Goal: Task Accomplishment & Management: Complete application form

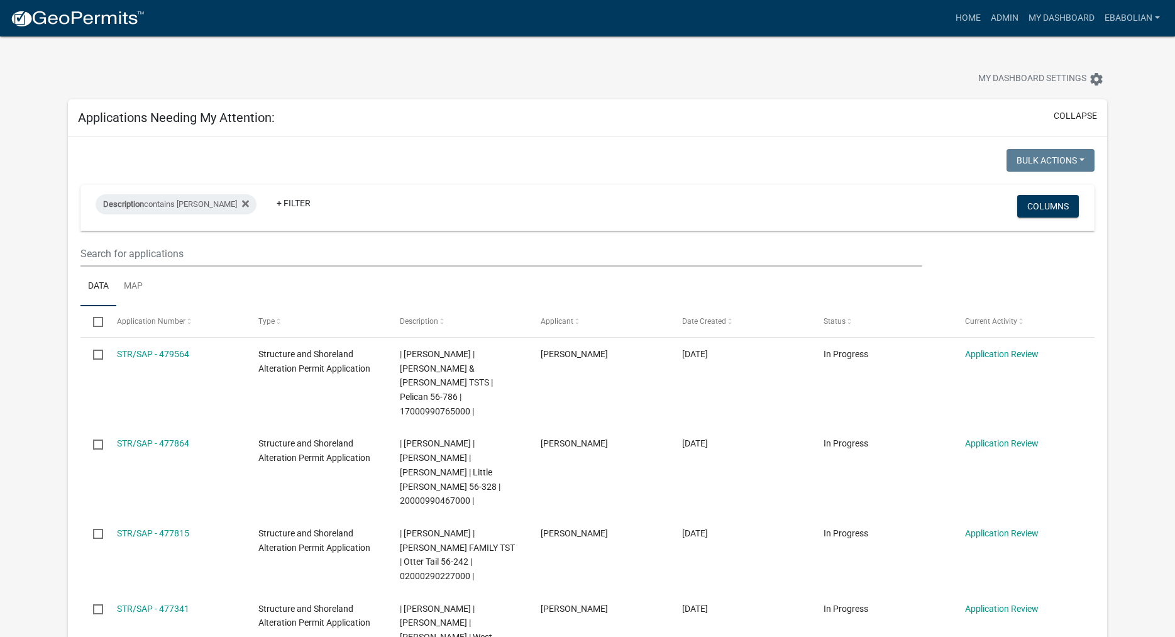
select select "3: 100"
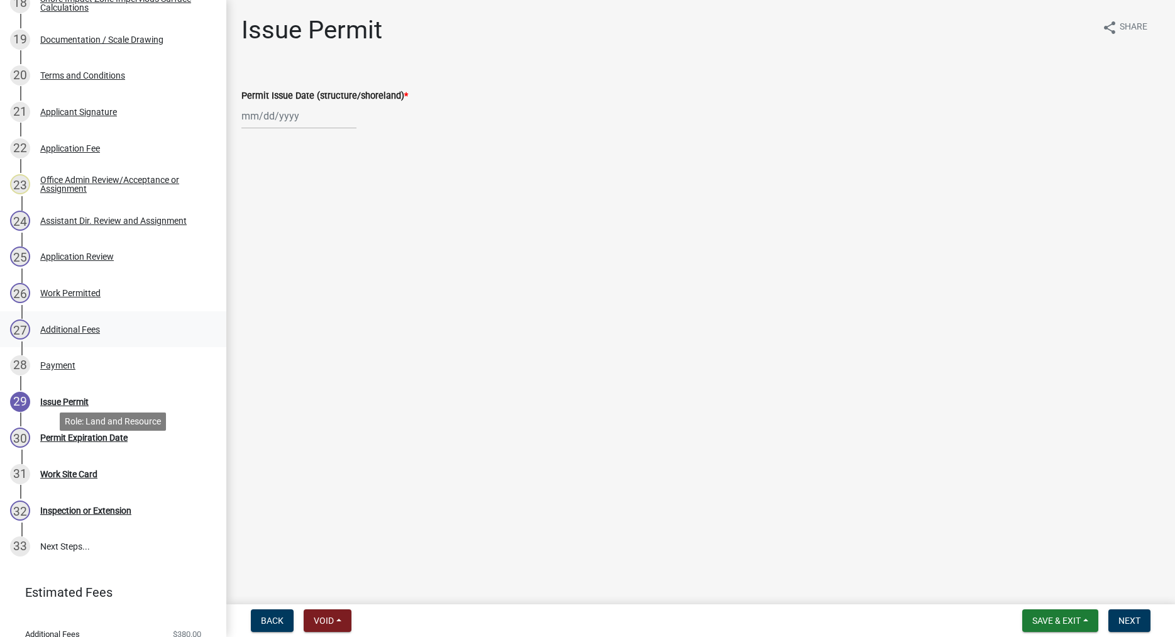
scroll to position [897, 0]
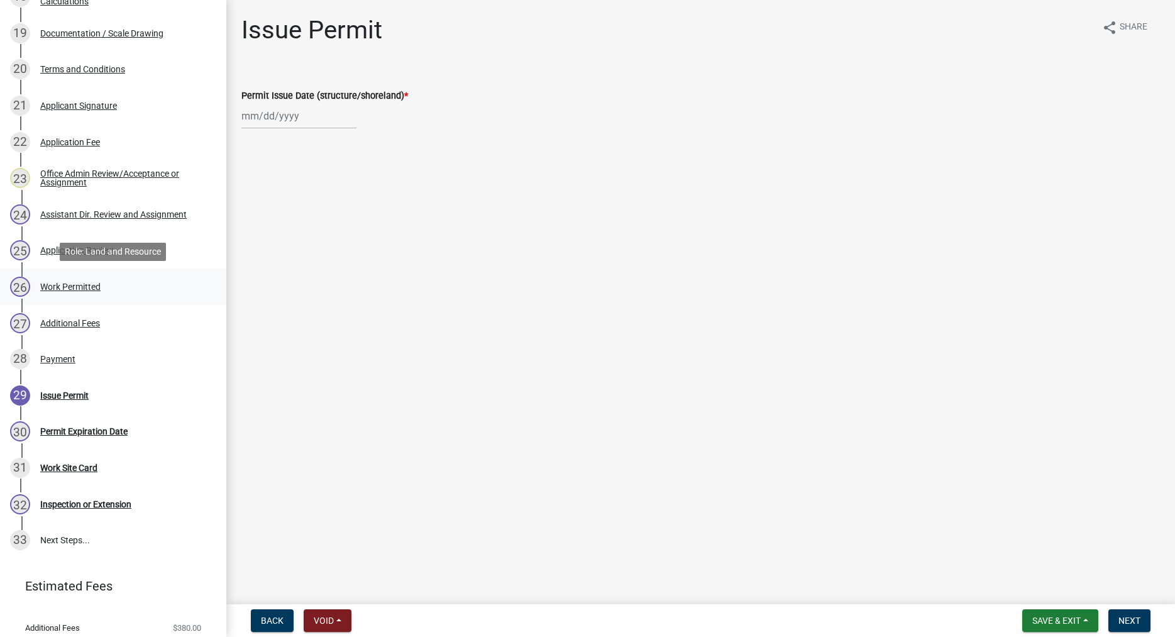
click at [65, 283] on div "Work Permitted" at bounding box center [70, 286] width 60 height 9
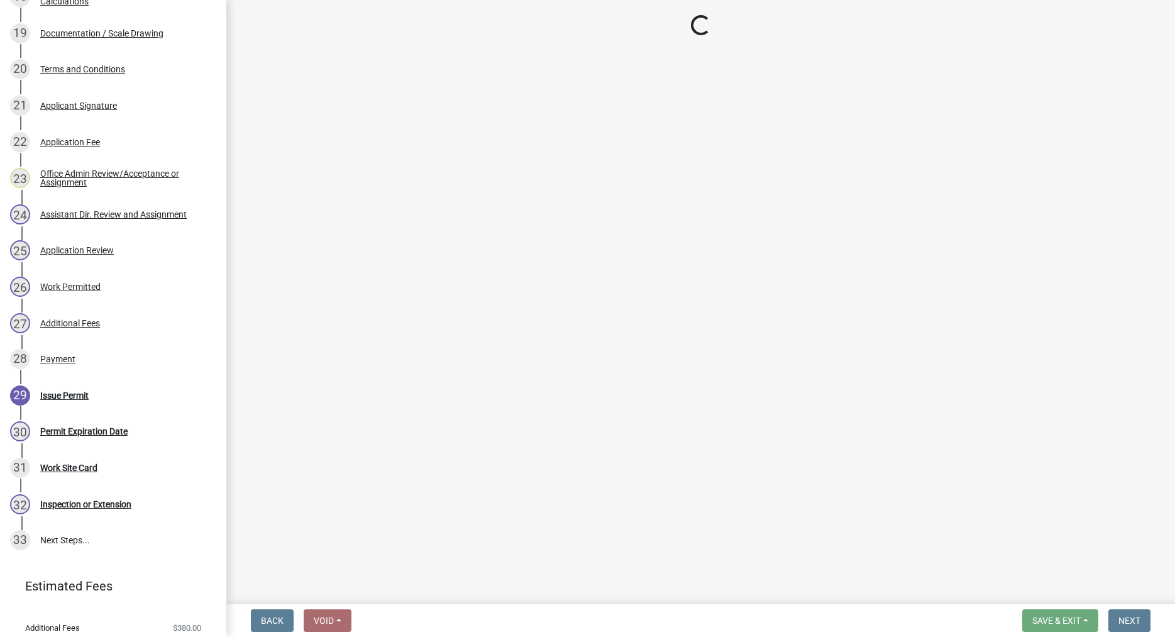
select select "f66be788-4dd6-459d-a9ec-6d83f4dfb709"
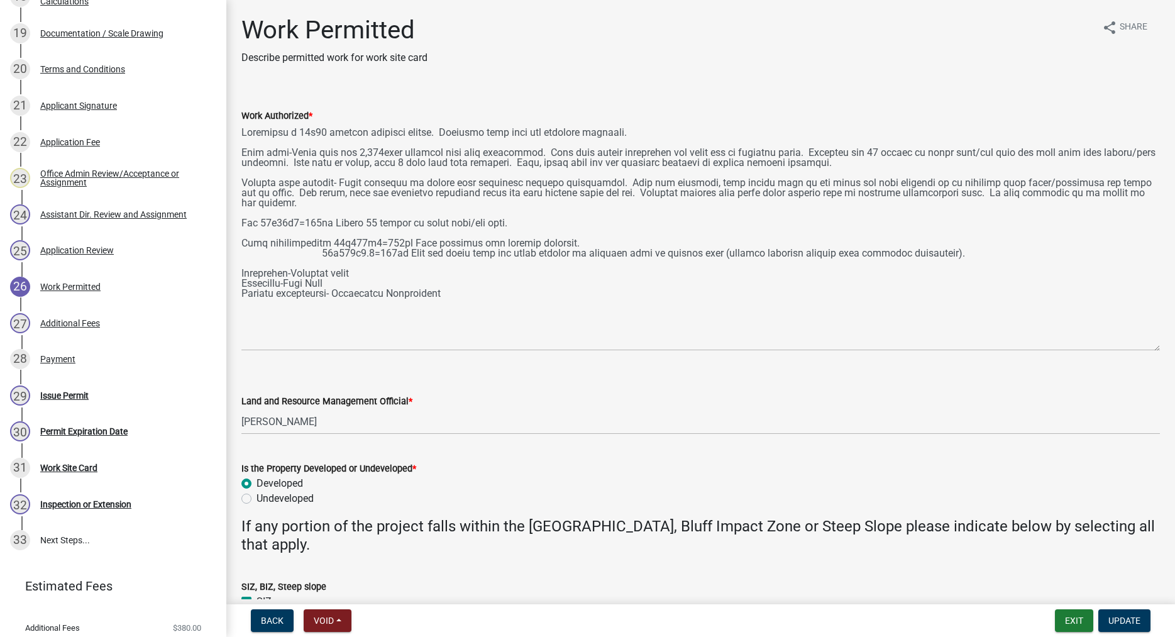
drag, startPoint x: 1155, startPoint y: 179, endPoint x: 1174, endPoint y: 348, distance: 169.5
click at [1159, 348] on textarea "Work Authorized *" at bounding box center [700, 236] width 918 height 227
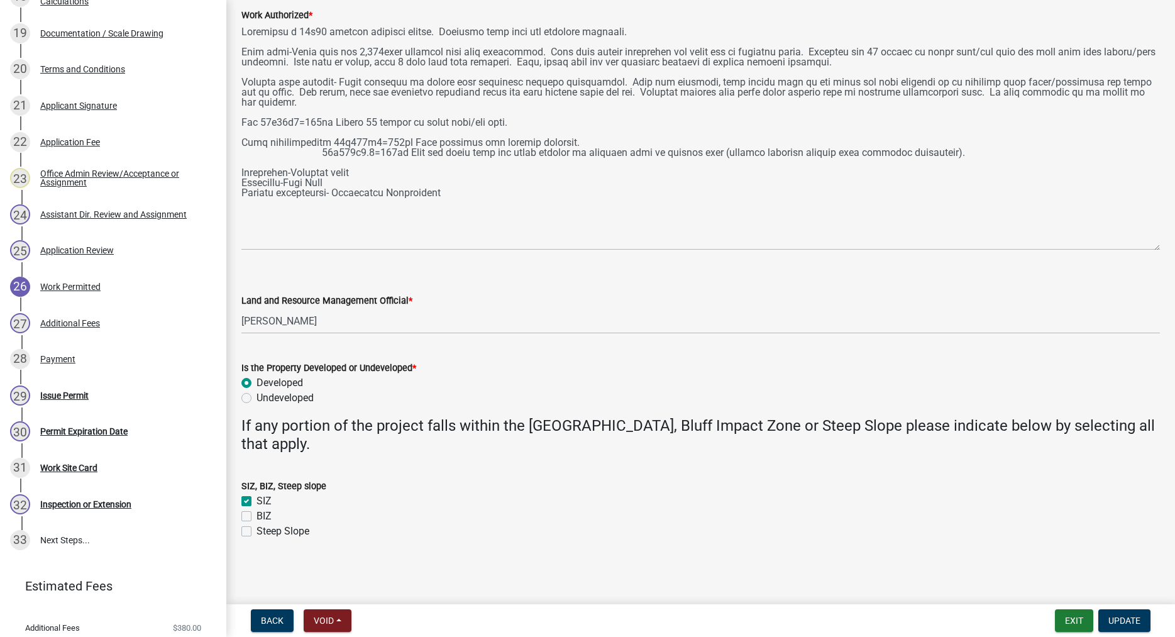
scroll to position [0, 0]
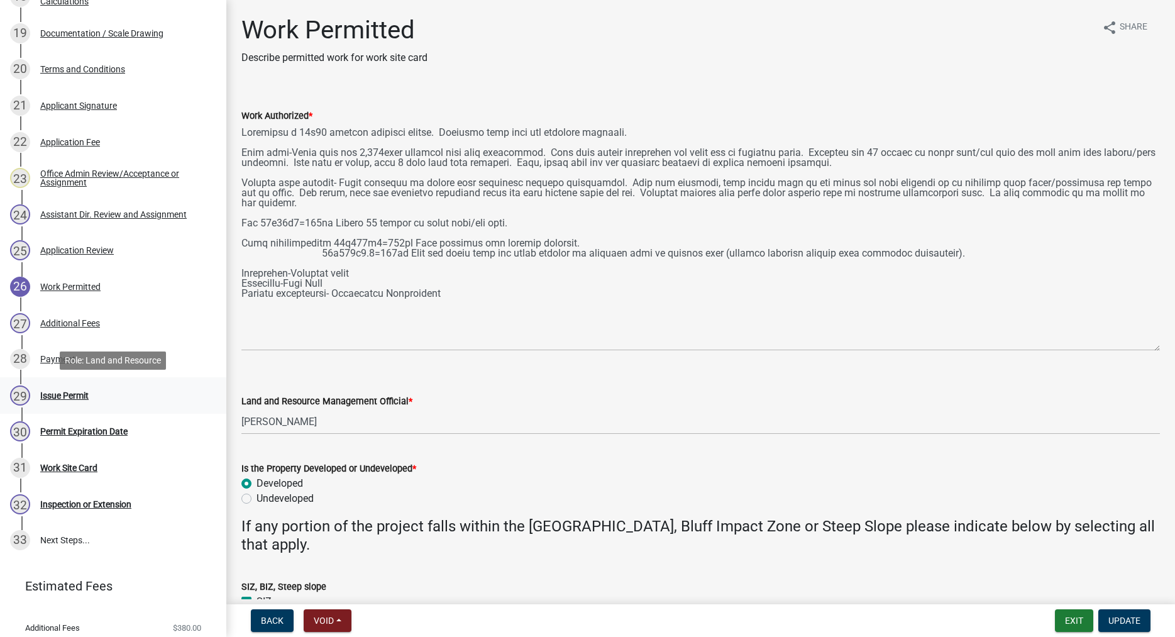
click at [53, 393] on div "Issue Permit" at bounding box center [64, 395] width 48 height 9
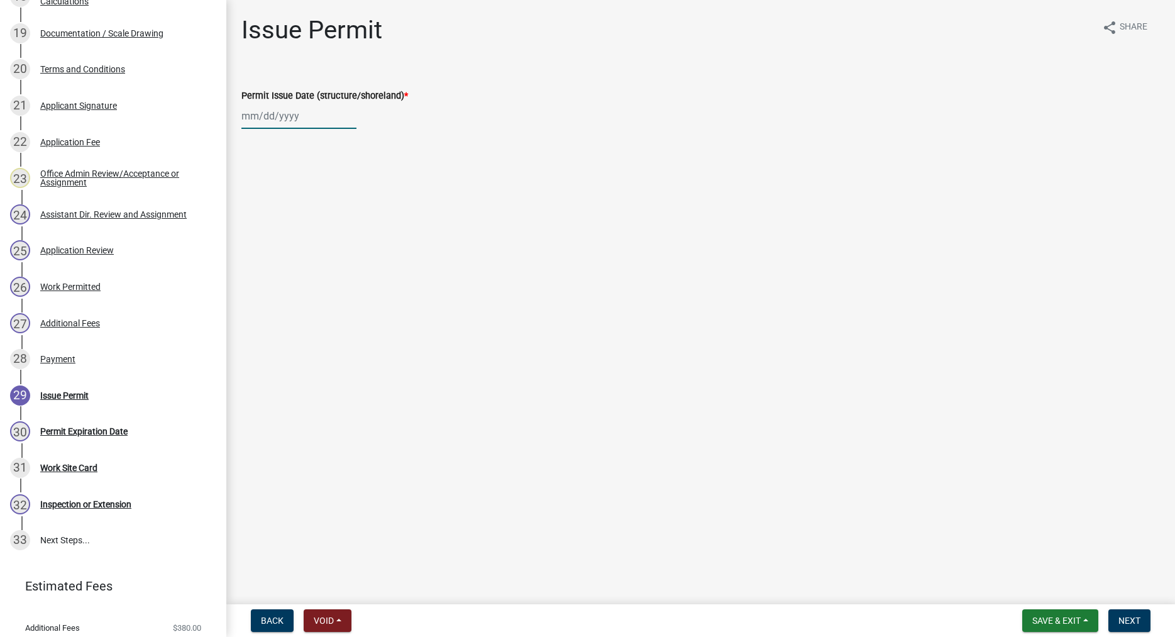
click at [256, 115] on input "Permit Issue Date (structure/shoreland) *" at bounding box center [298, 116] width 115 height 26
select select "9"
select select "2025"
click at [335, 222] on div "19" at bounding box center [334, 223] width 20 height 20
type input "09/19/2025"
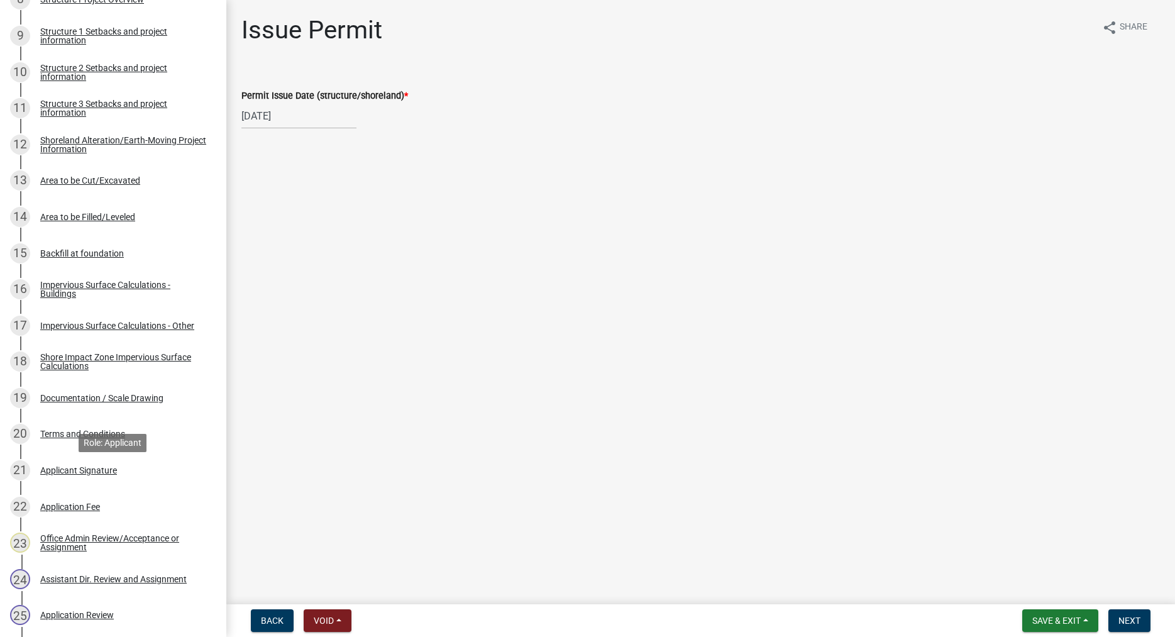
scroll to position [513, 0]
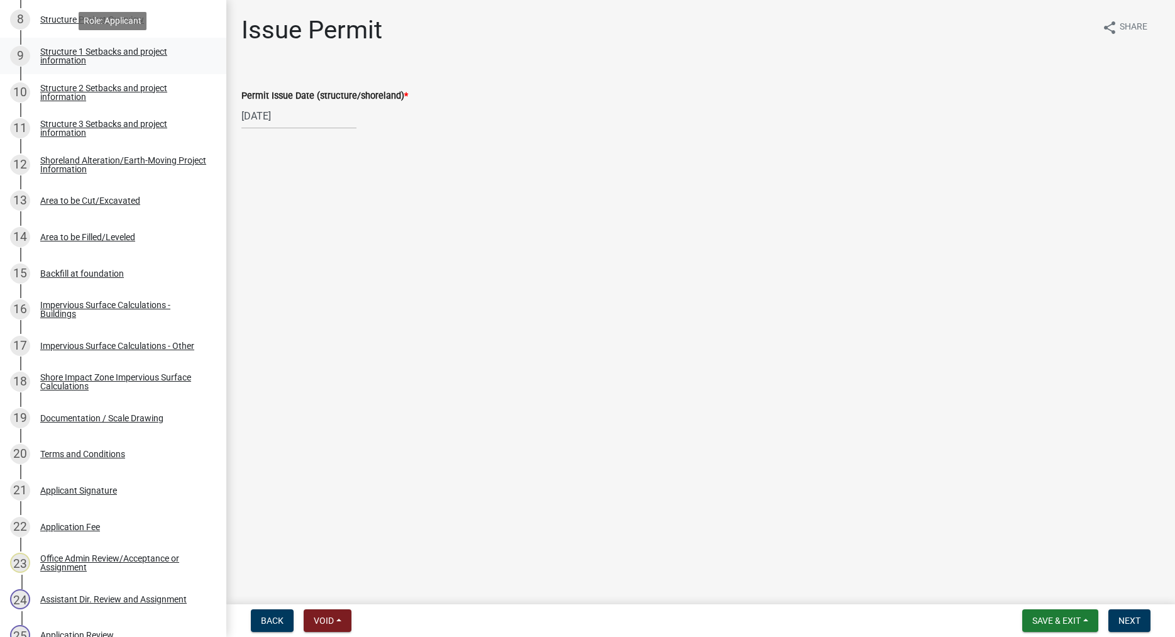
click at [58, 60] on div "Structure 1 Setbacks and project information" at bounding box center [123, 56] width 166 height 18
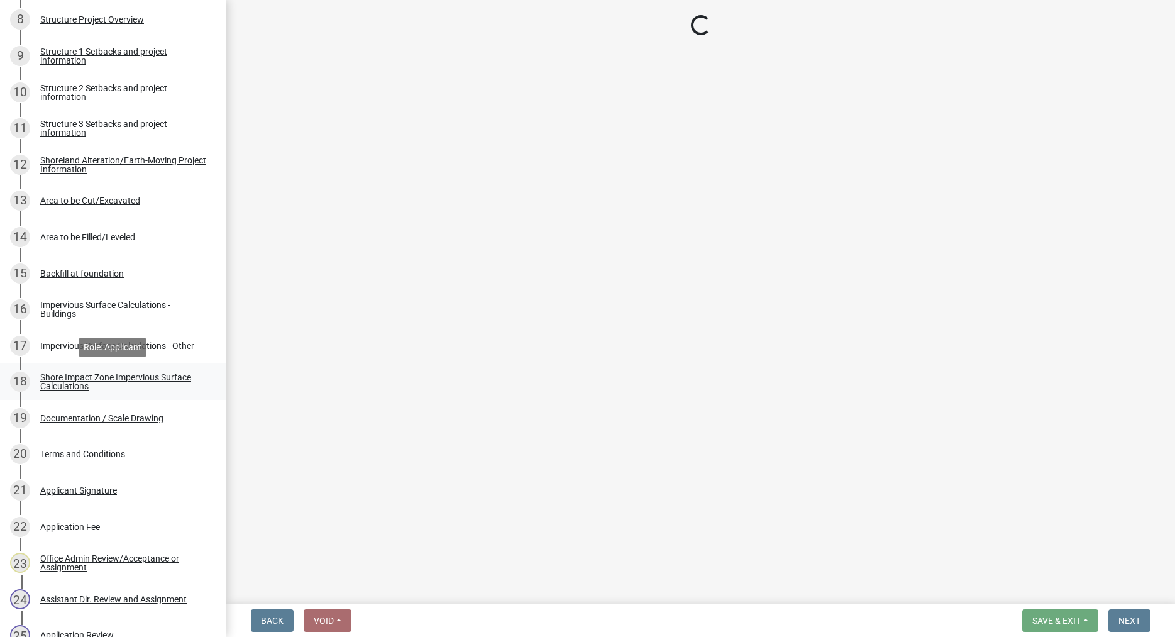
select select "c185e313-3403-4239-bd61-bb563c58a77a"
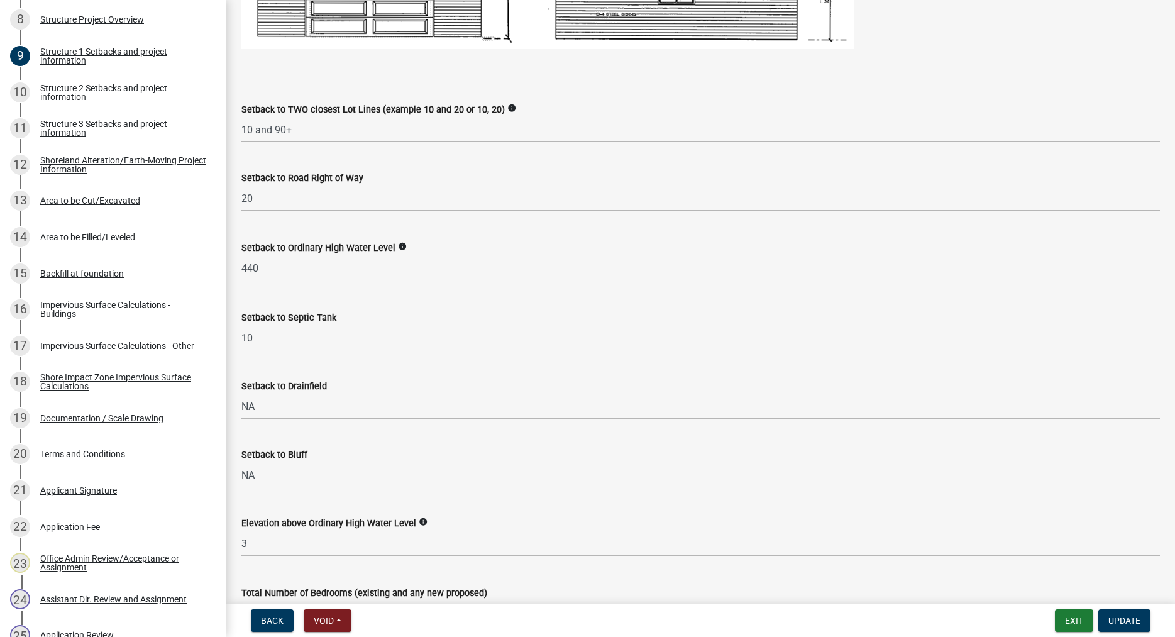
scroll to position [1003, 0]
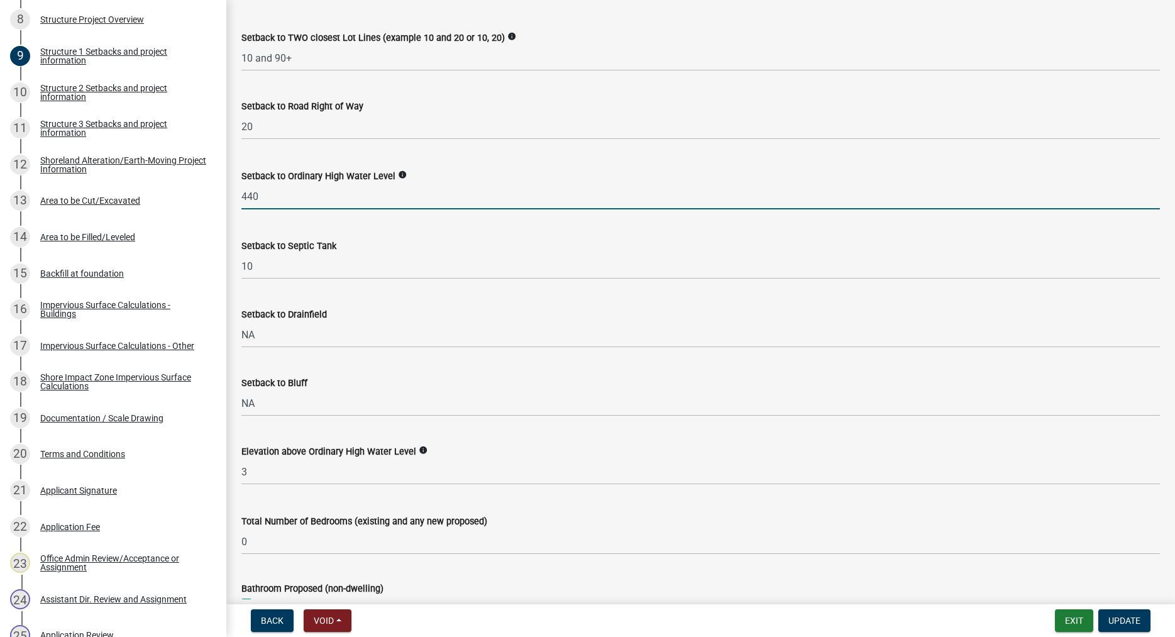
click at [286, 209] on input "440" at bounding box center [700, 197] width 918 height 26
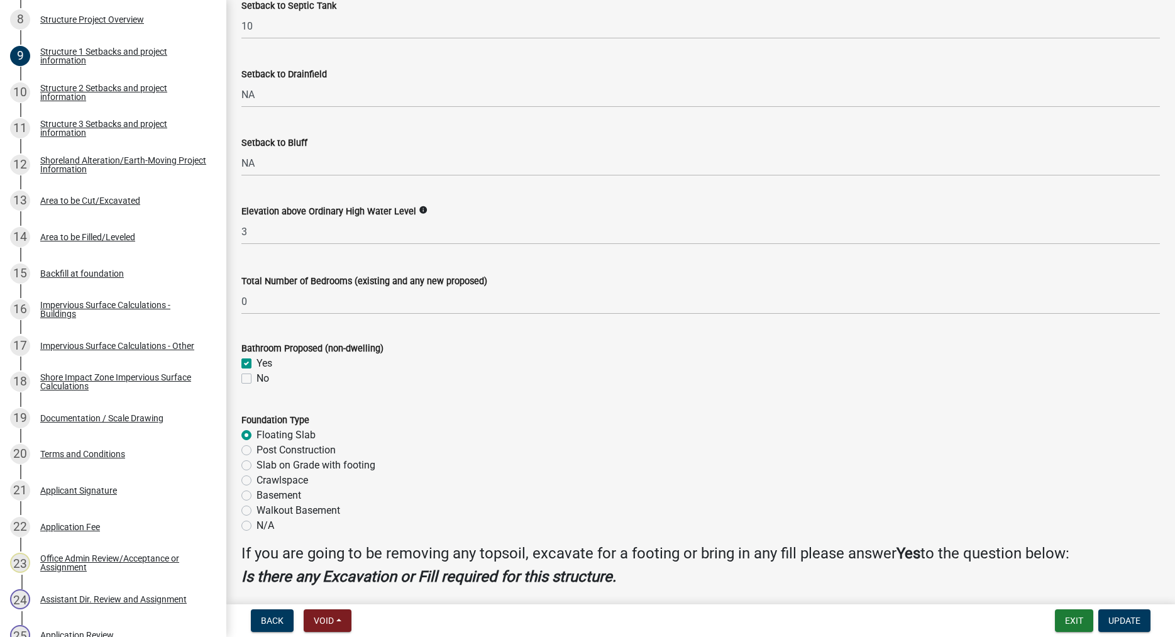
scroll to position [1218, 0]
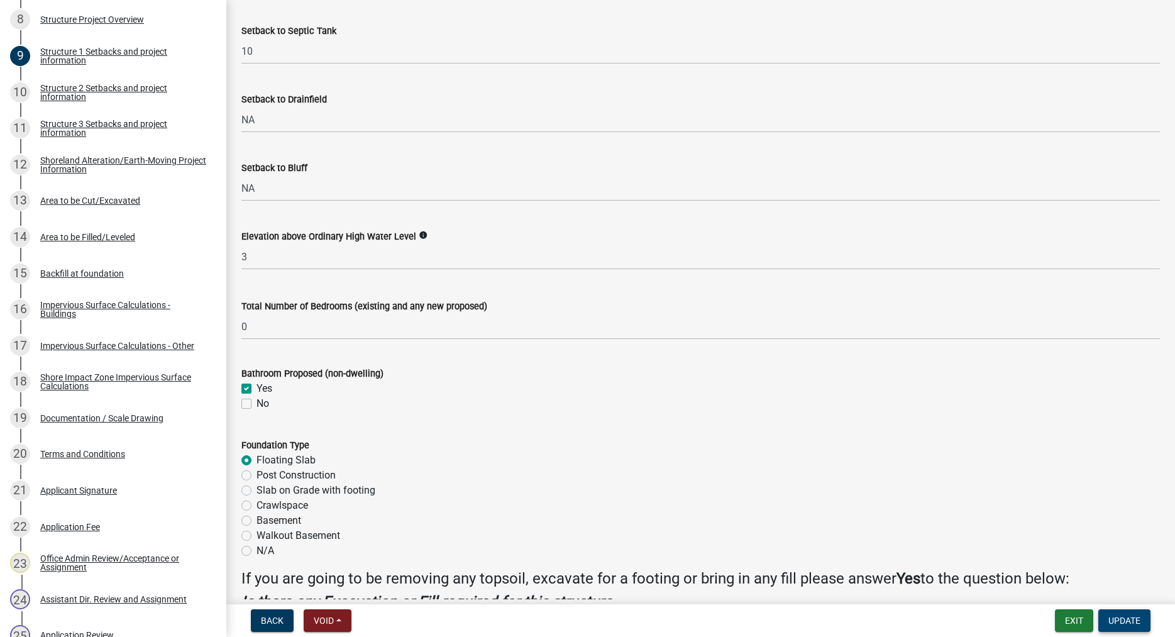
type input "440"
click at [1126, 626] on button "Update" at bounding box center [1124, 620] width 52 height 23
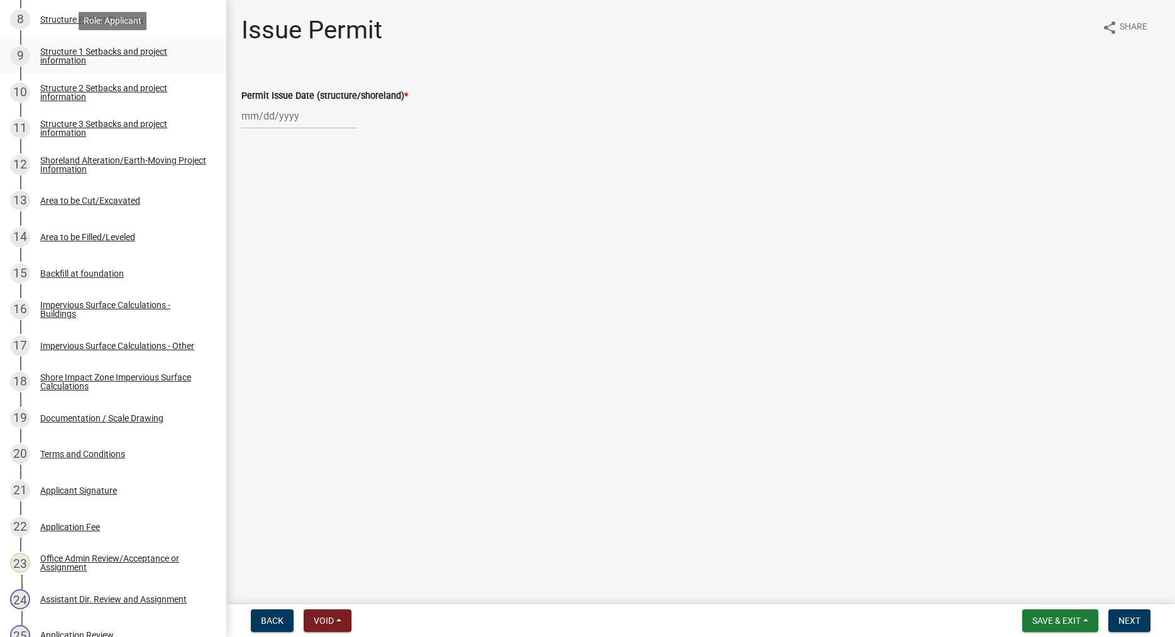
click at [72, 58] on div "Structure 1 Setbacks and project information" at bounding box center [123, 56] width 166 height 18
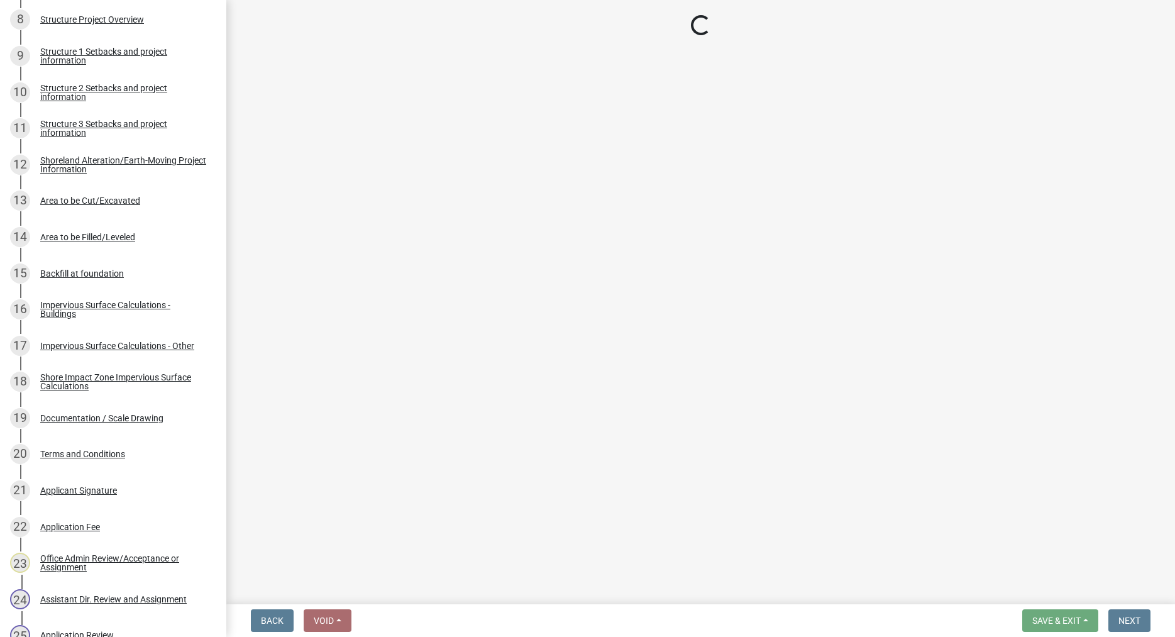
select select "c185e313-3403-4239-bd61-bb563c58a77a"
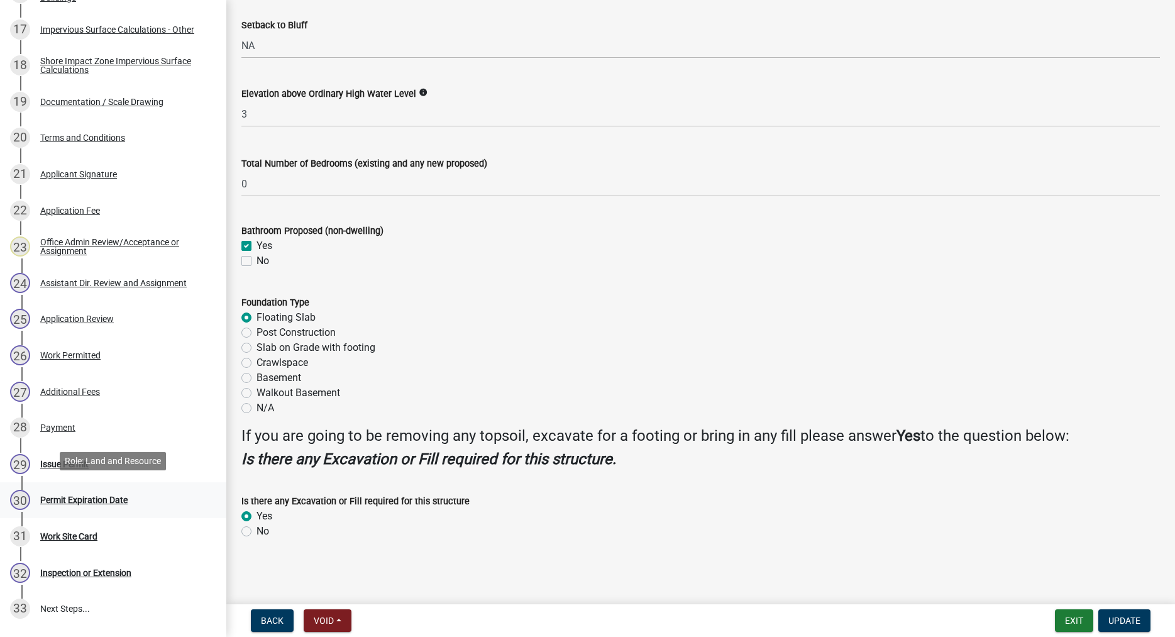
scroll to position [833, 0]
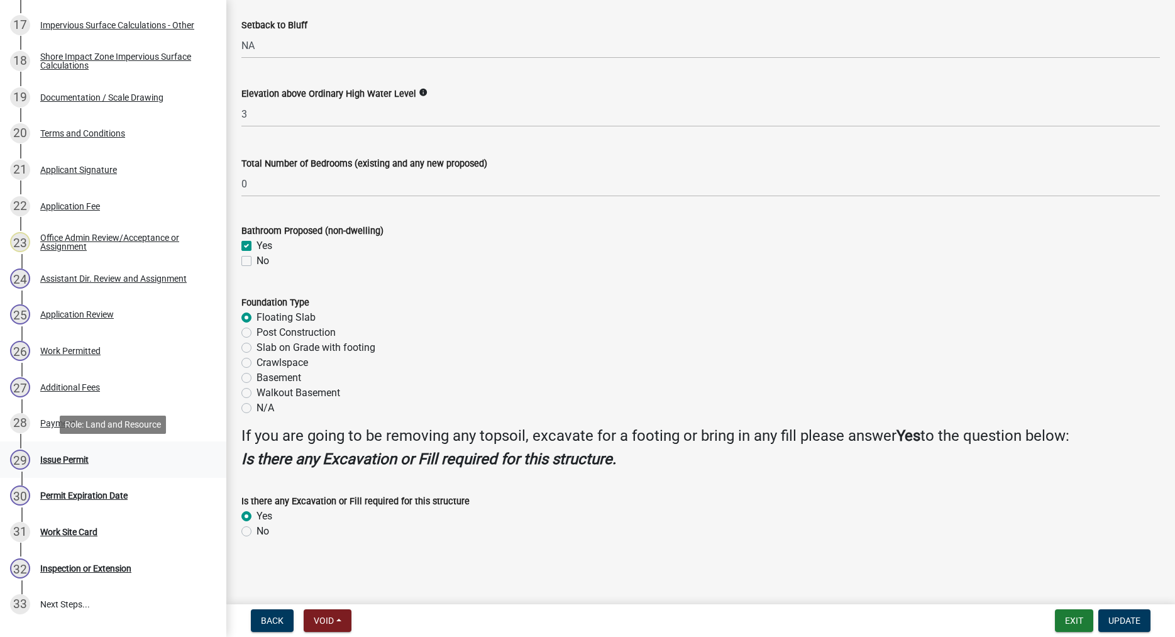
click at [69, 456] on div "Issue Permit" at bounding box center [64, 459] width 48 height 9
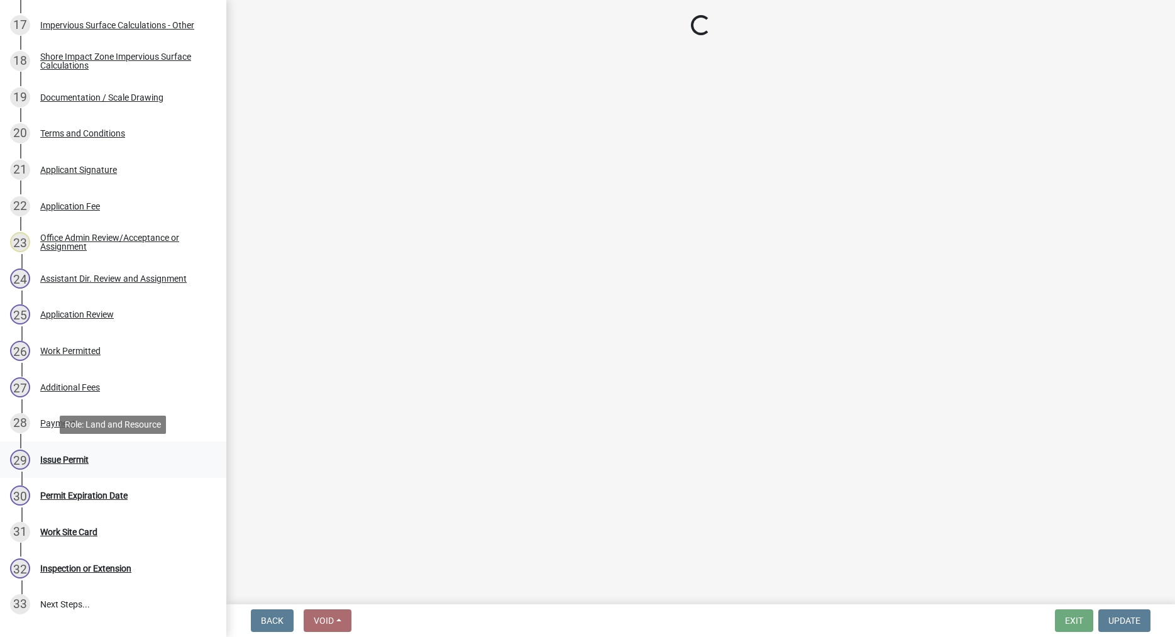
scroll to position [0, 0]
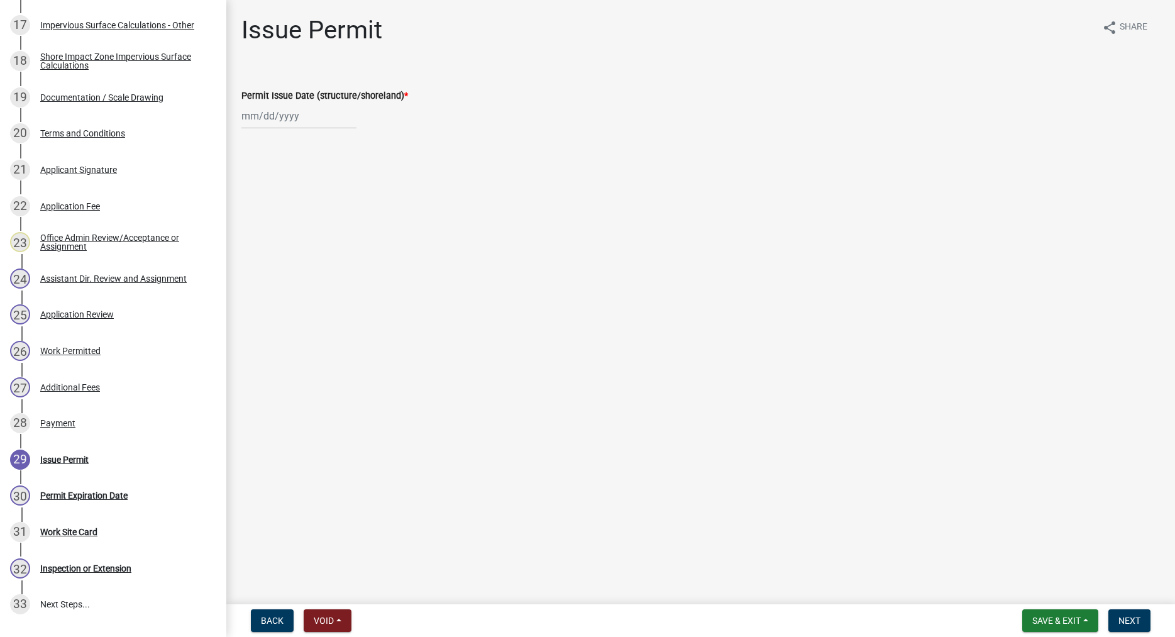
click at [274, 119] on input "Permit Issue Date (structure/shoreland) *" at bounding box center [298, 116] width 115 height 26
select select "9"
select select "2025"
click at [336, 221] on div "19" at bounding box center [334, 223] width 20 height 20
type input "09/19/2025"
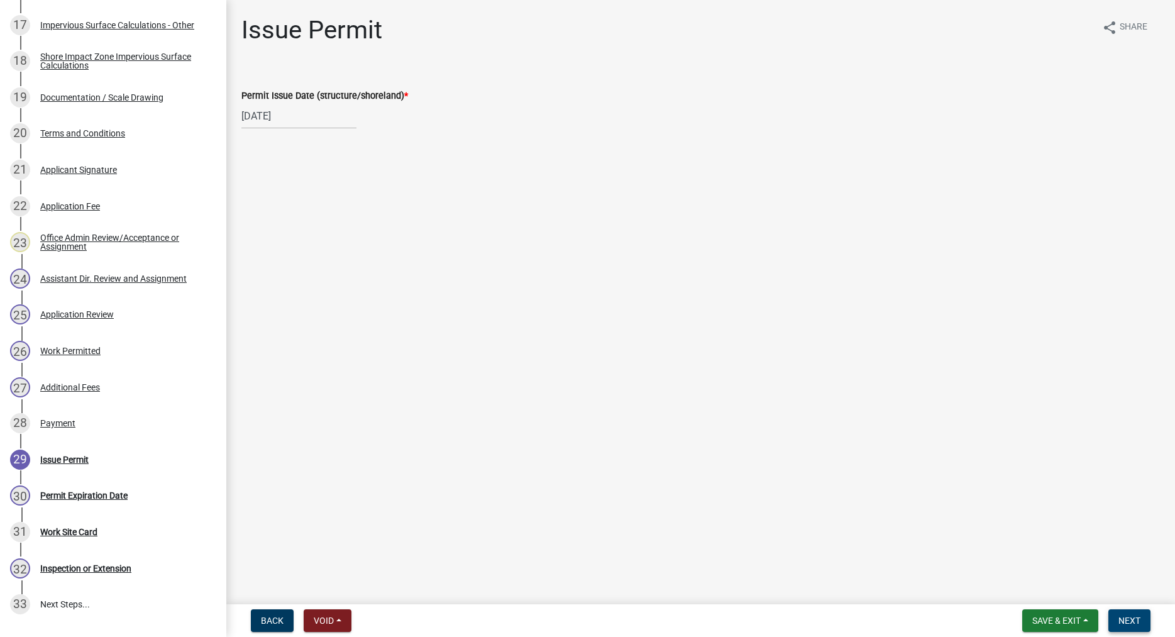
click at [1127, 616] on span "Next" at bounding box center [1129, 620] width 22 height 10
click at [1122, 620] on span "Next" at bounding box center [1129, 620] width 22 height 10
